Goal: Information Seeking & Learning: Learn about a topic

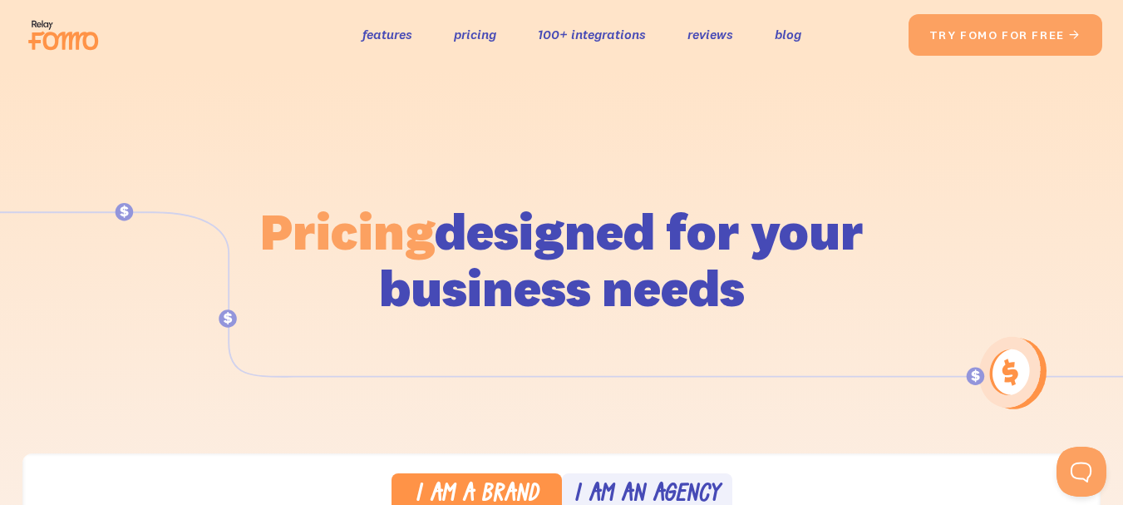
click at [78, 49] on img at bounding box center [68, 34] width 93 height 53
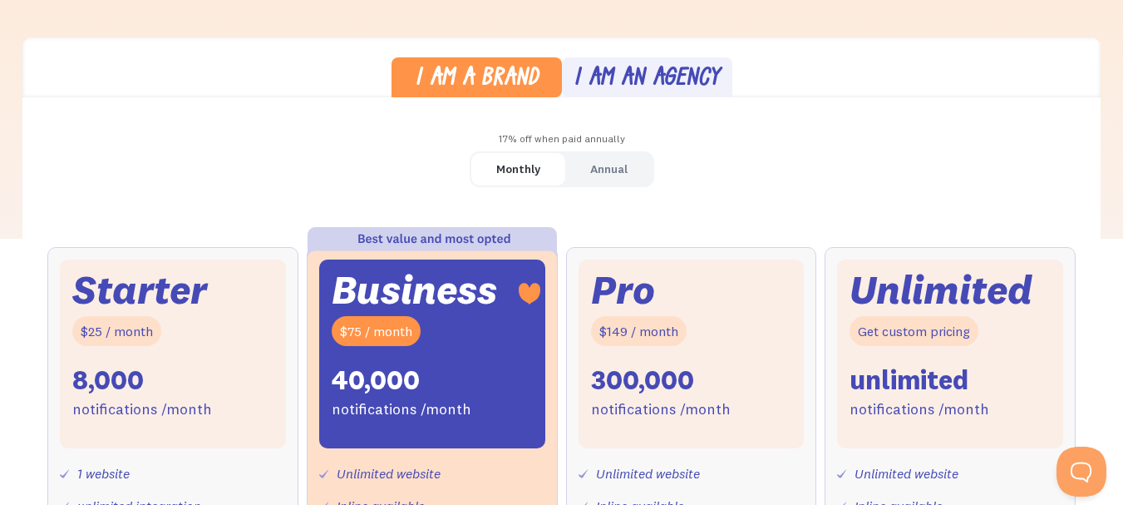
click at [623, 79] on div "I am an agency" at bounding box center [647, 79] width 146 height 24
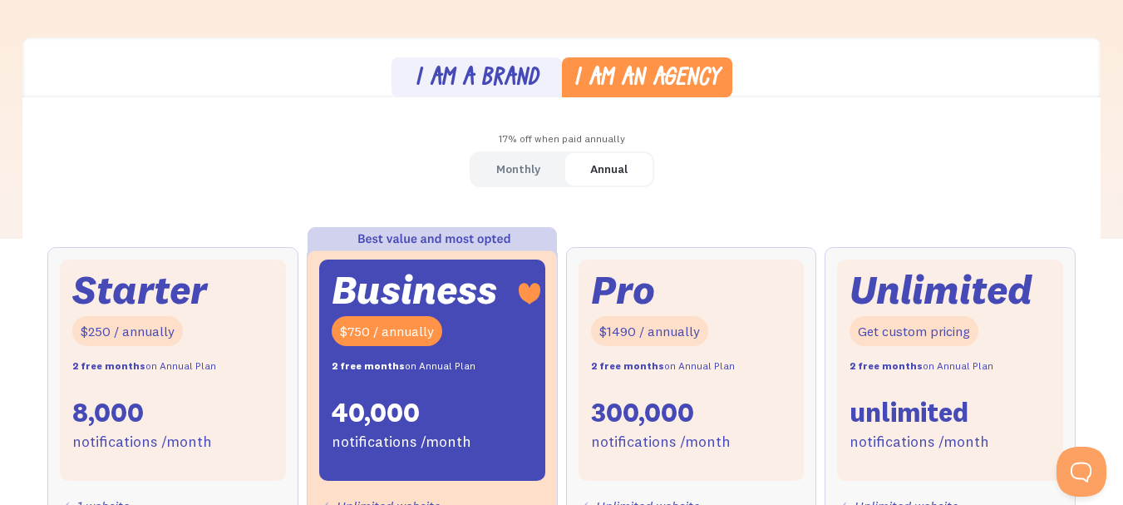
click at [507, 165] on div "Monthly" at bounding box center [518, 169] width 44 height 24
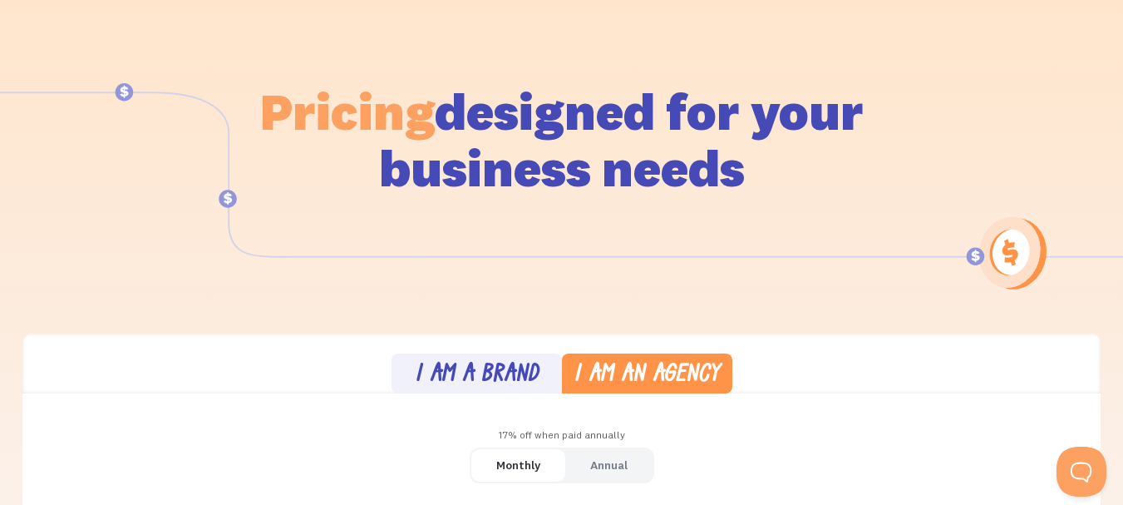
scroll to position [0, 0]
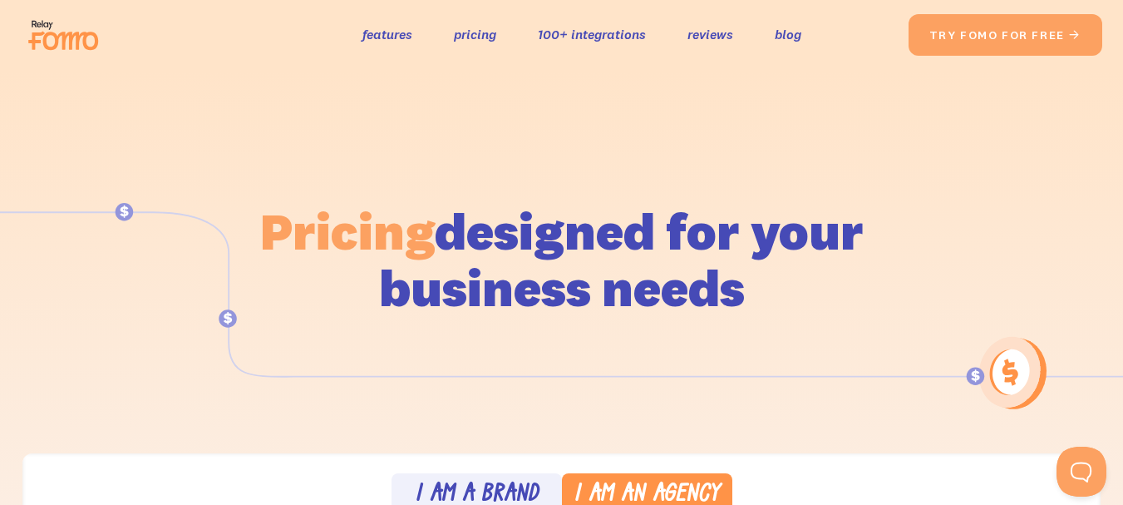
click at [82, 43] on img at bounding box center [68, 34] width 93 height 53
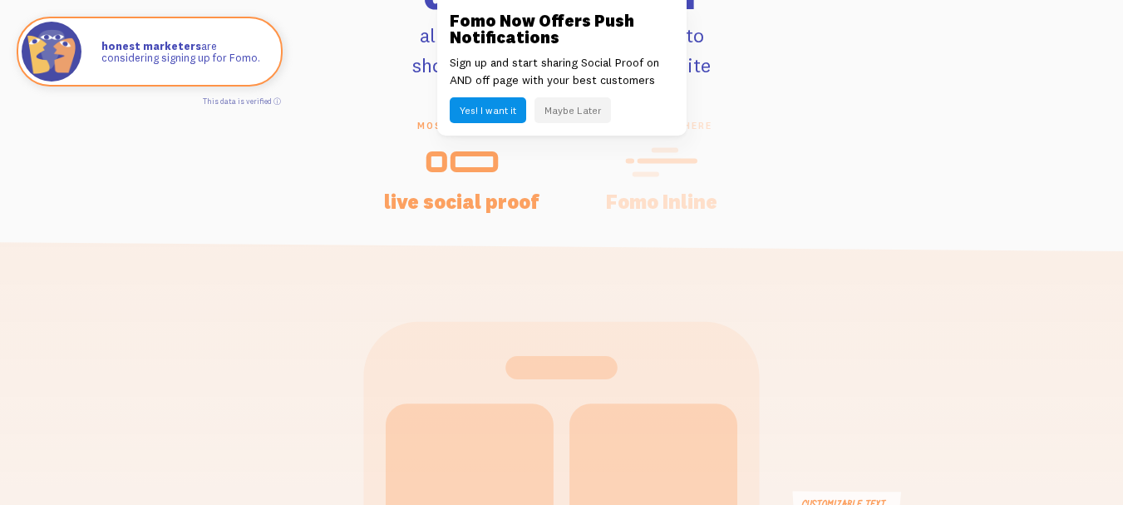
scroll to position [3409, 0]
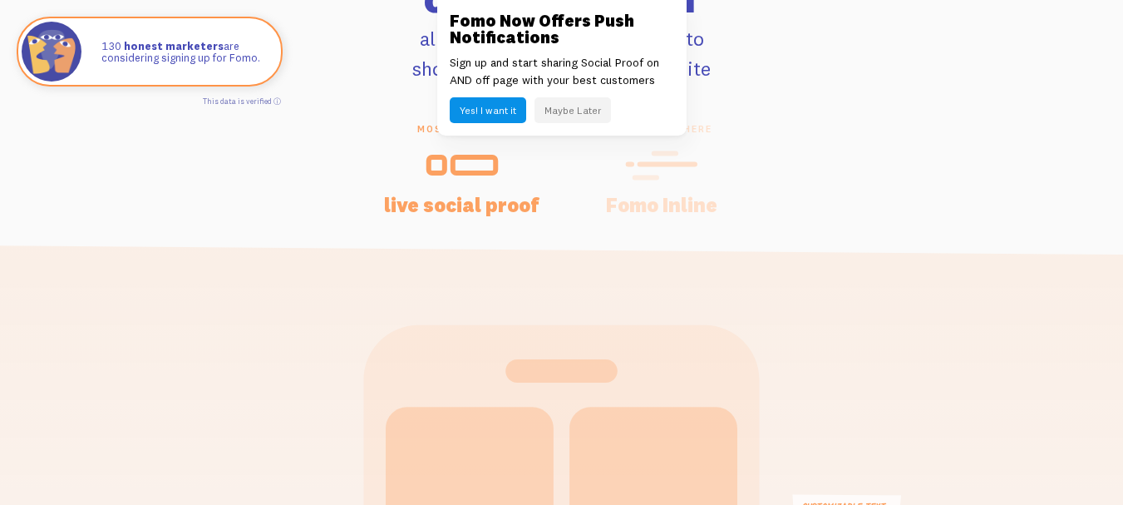
click at [358, 146] on div "most popular live social proof place anywhere Fomo Inline" at bounding box center [562, 168] width 948 height 91
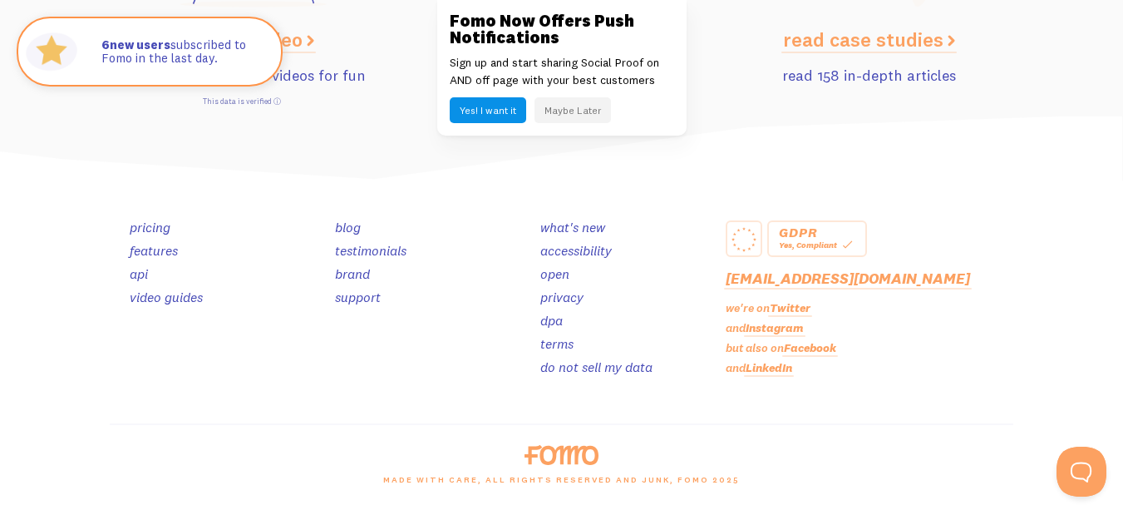
scroll to position [0, 0]
